Goal: Transaction & Acquisition: Purchase product/service

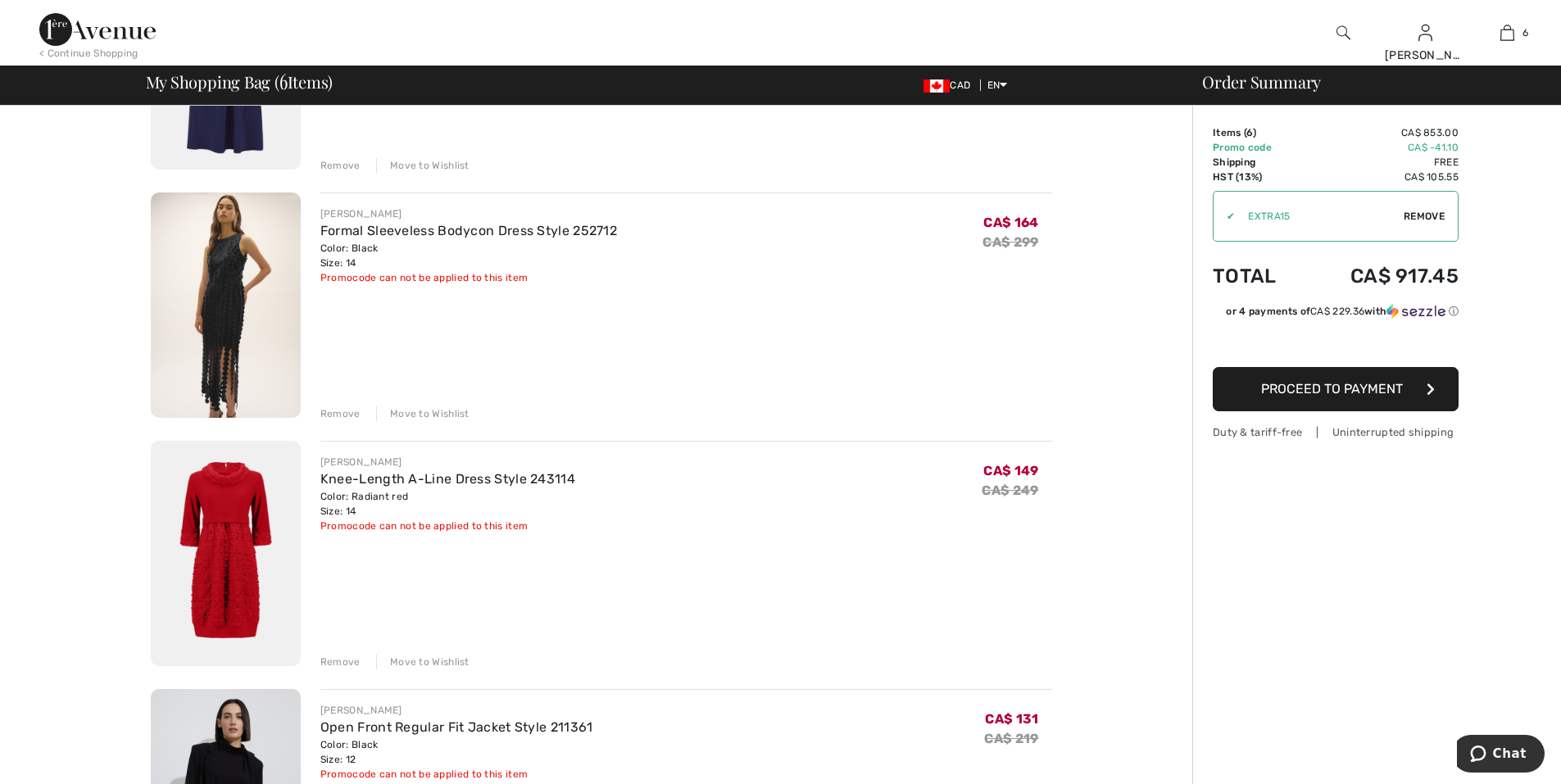
scroll to position [164, 0]
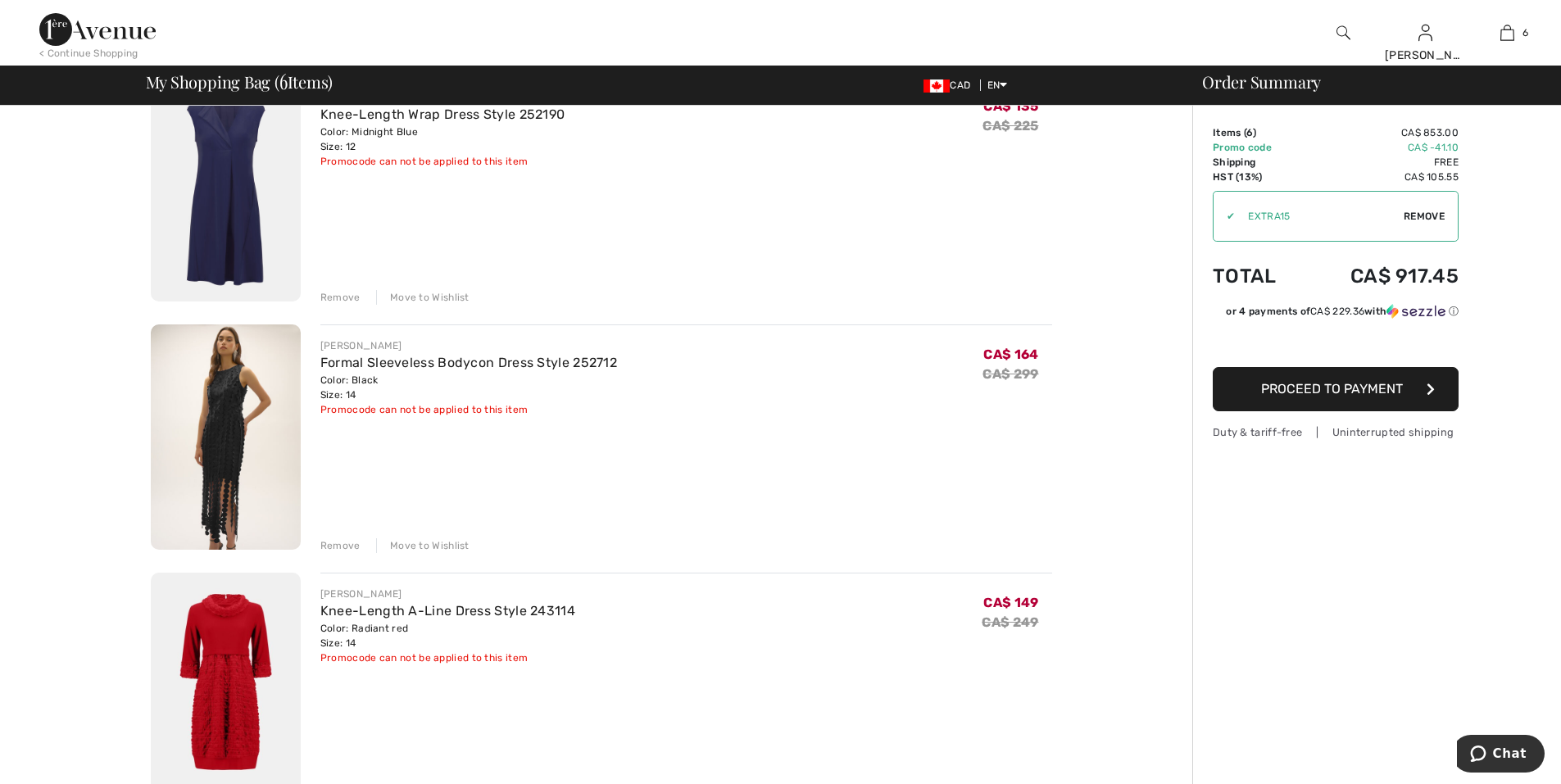
click at [335, 548] on div "Remove" at bounding box center [340, 545] width 40 height 15
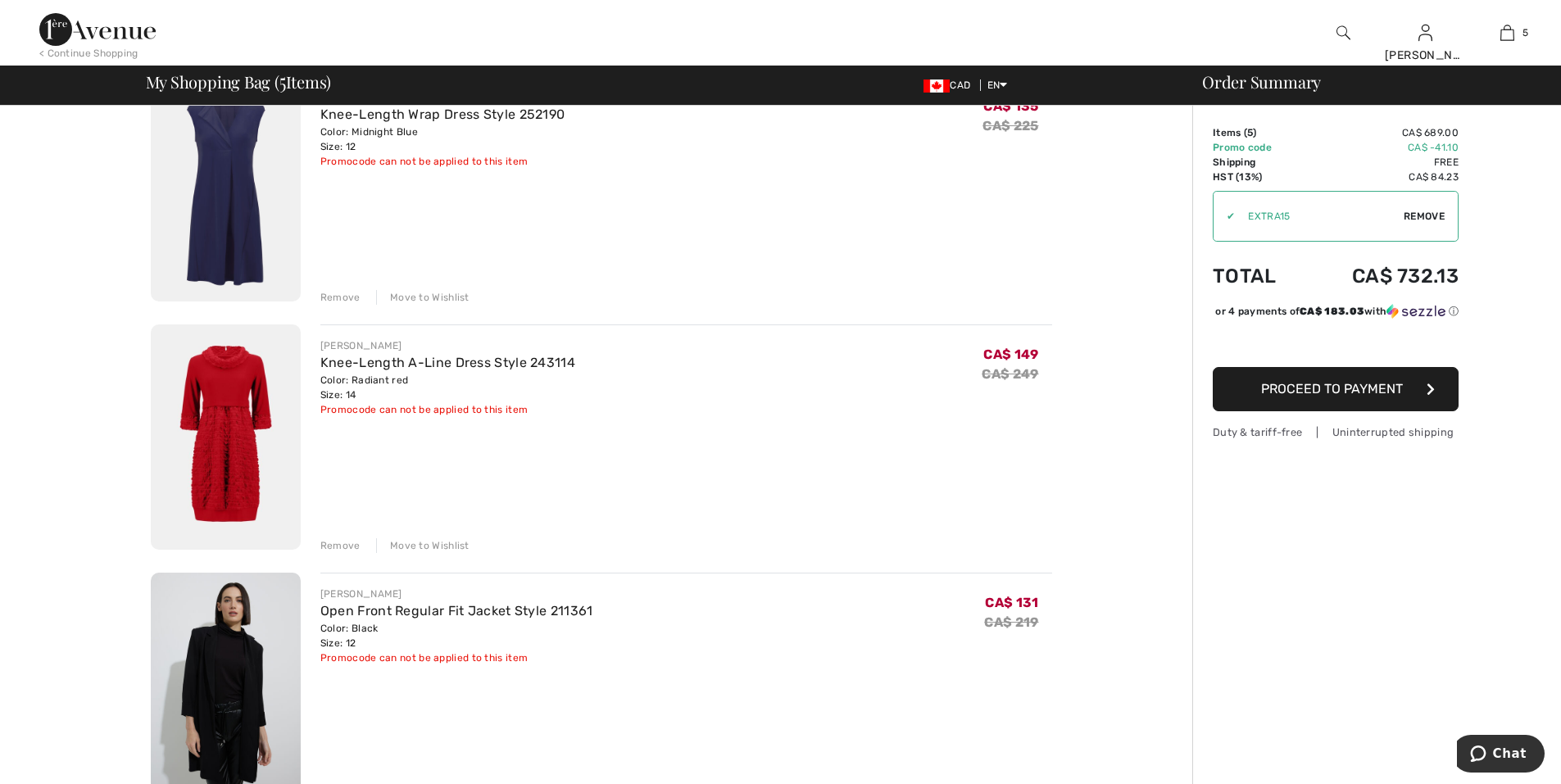
click at [337, 303] on div "Remove" at bounding box center [340, 298] width 40 height 15
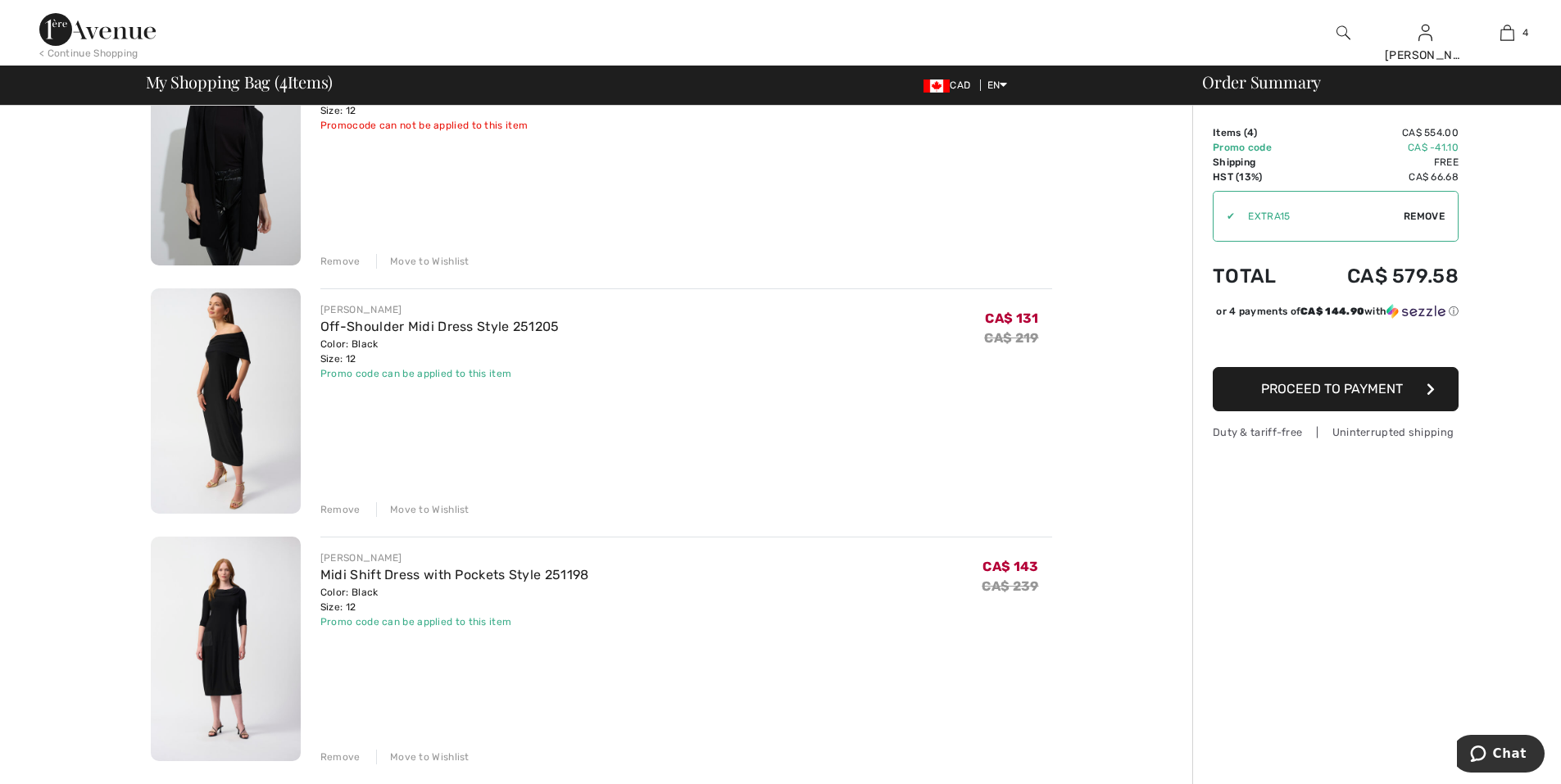
scroll to position [472, 0]
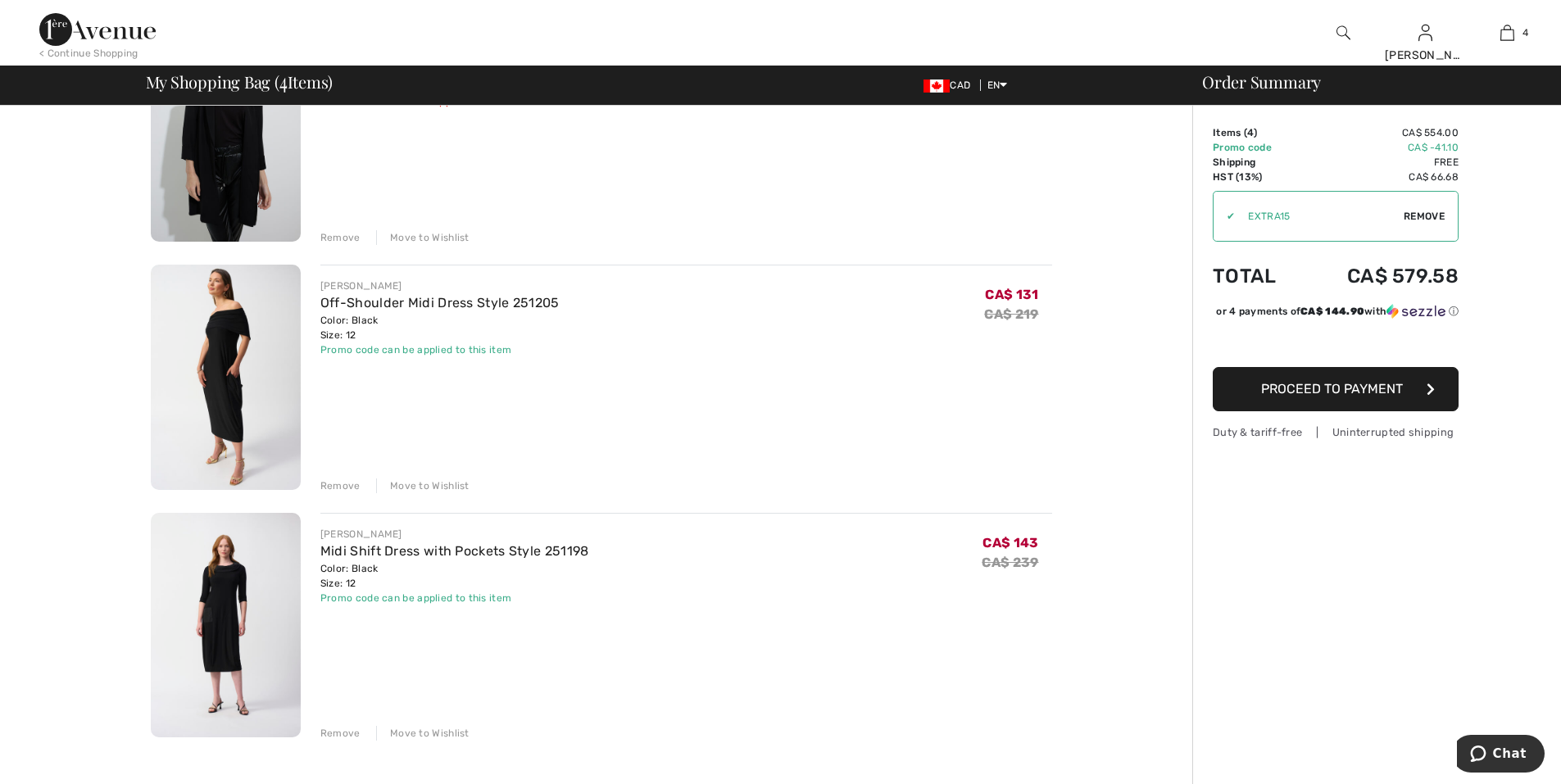
click at [332, 487] on div "Remove" at bounding box center [340, 486] width 40 height 15
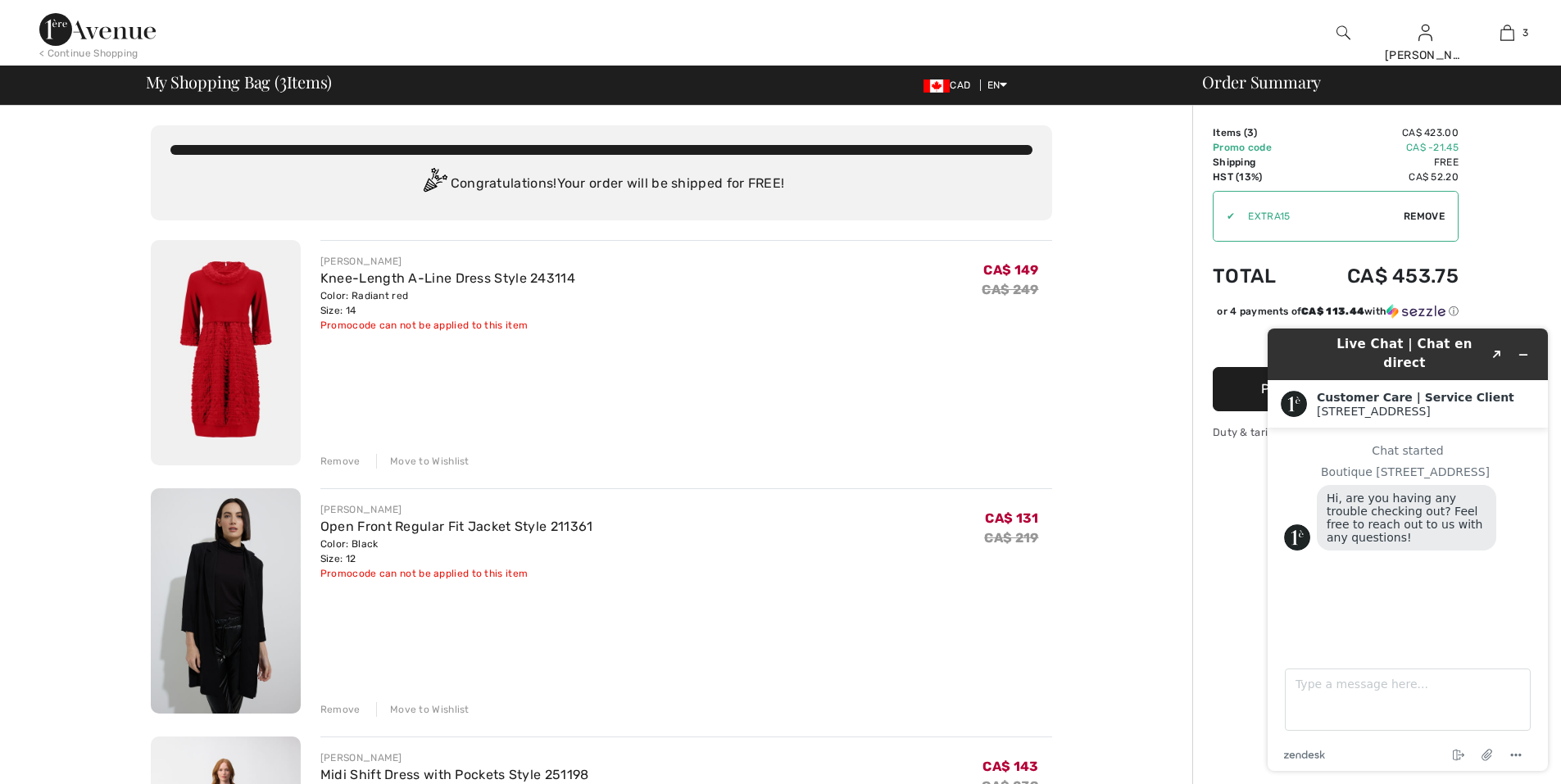
scroll to position [0, 0]
click at [1524, 352] on icon "Minimize widget" at bounding box center [1524, 355] width 11 height 11
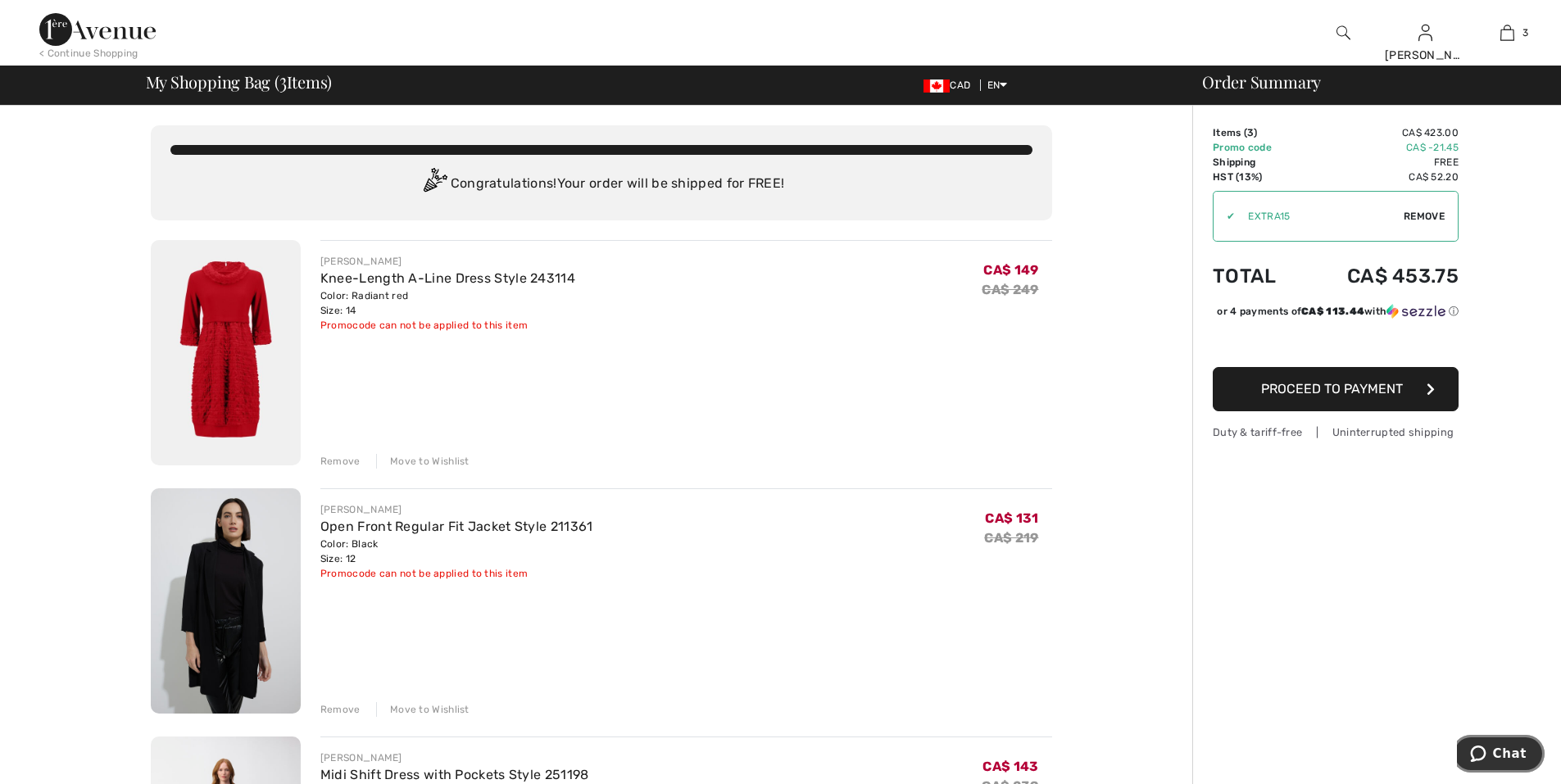
scroll to position [246, 0]
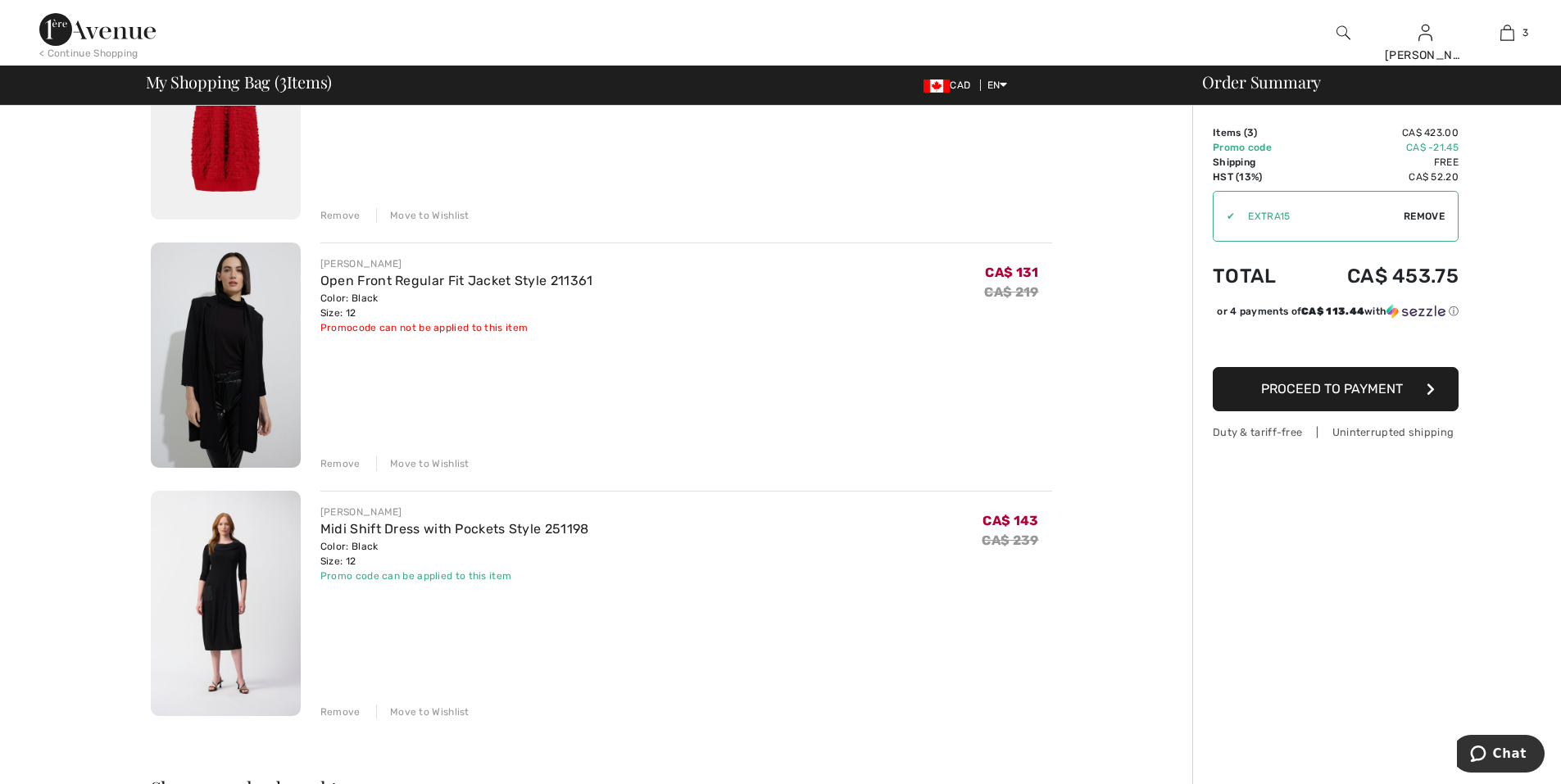
click at [222, 376] on img at bounding box center [226, 355] width 150 height 226
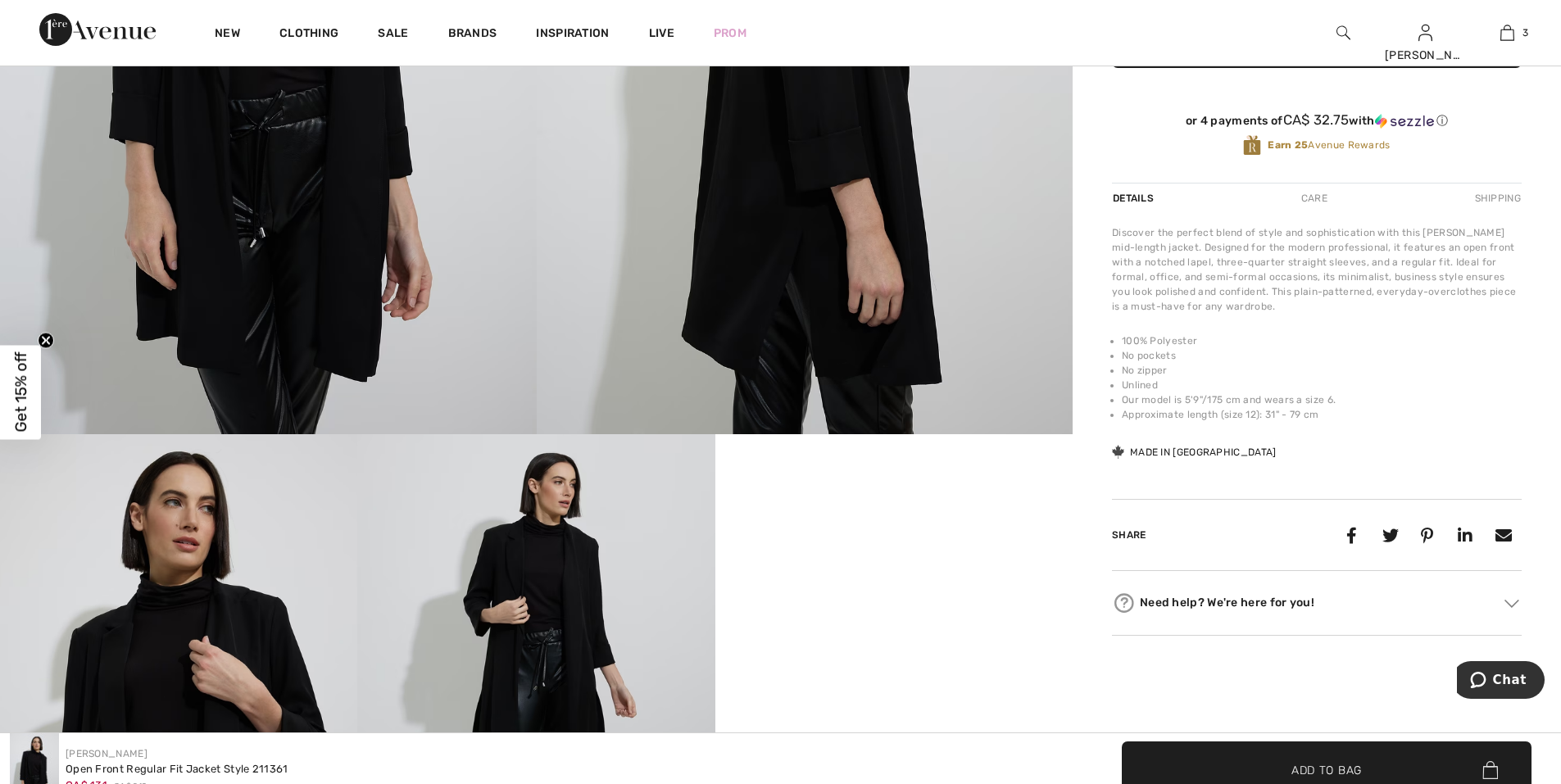
scroll to position [492, 0]
